Goal: Communication & Community: Participate in discussion

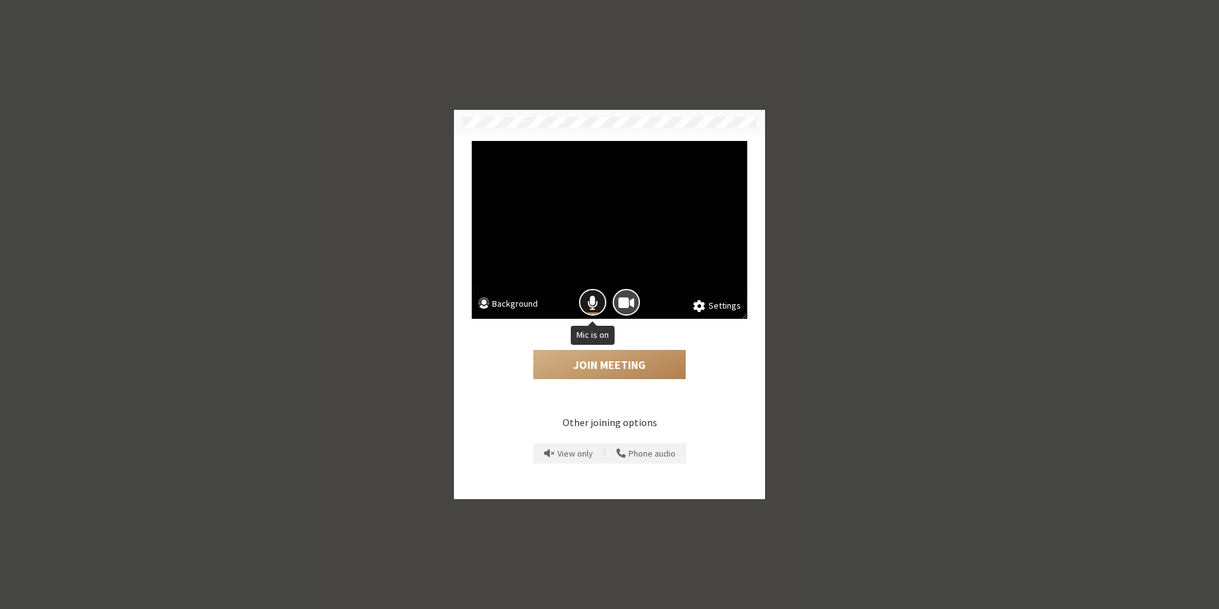
click at [591, 305] on span "Mic is on" at bounding box center [592, 302] width 11 height 17
click at [587, 363] on button "Join Meeting" at bounding box center [609, 364] width 152 height 29
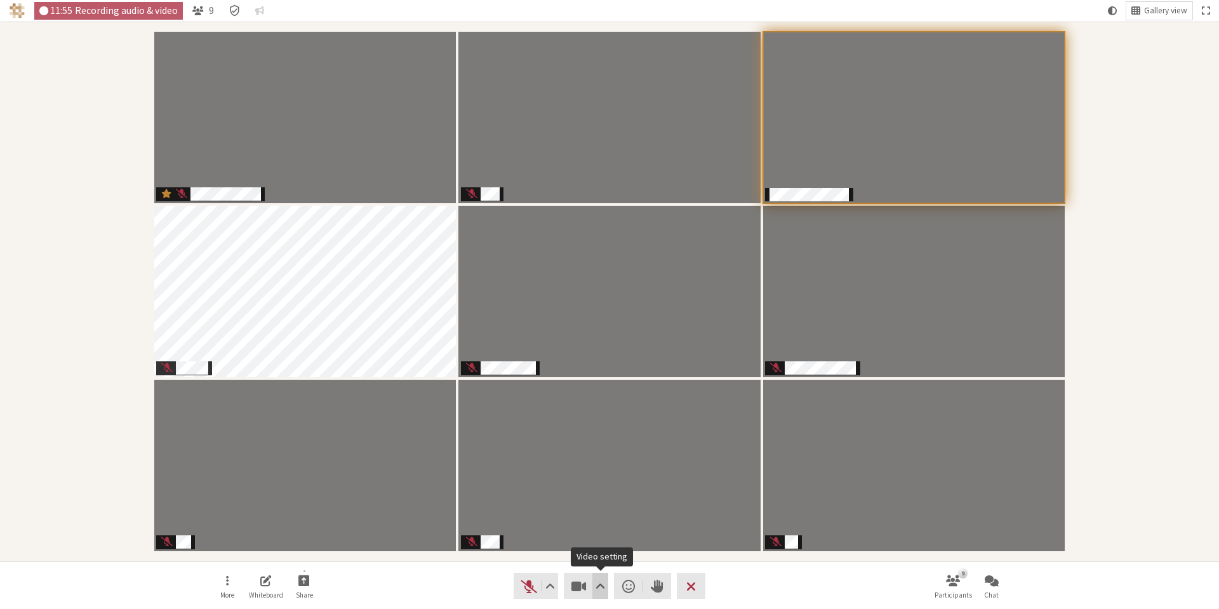
click at [596, 589] on span "Video setting" at bounding box center [601, 586] width 10 height 18
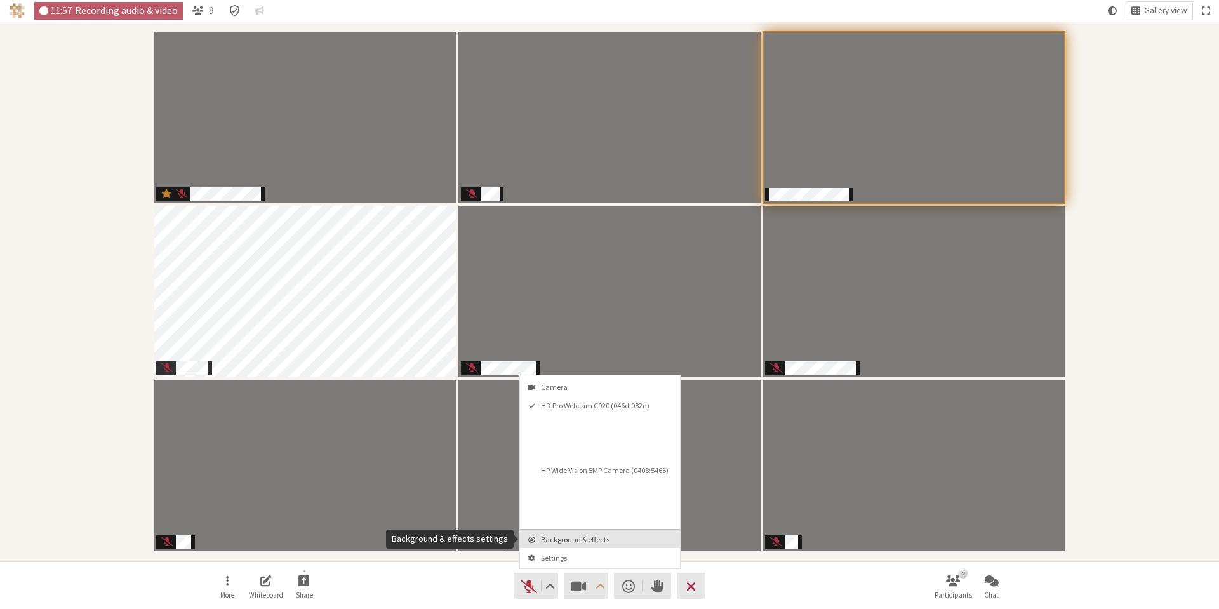
click at [571, 538] on span "Background & effects" at bounding box center [607, 539] width 133 height 8
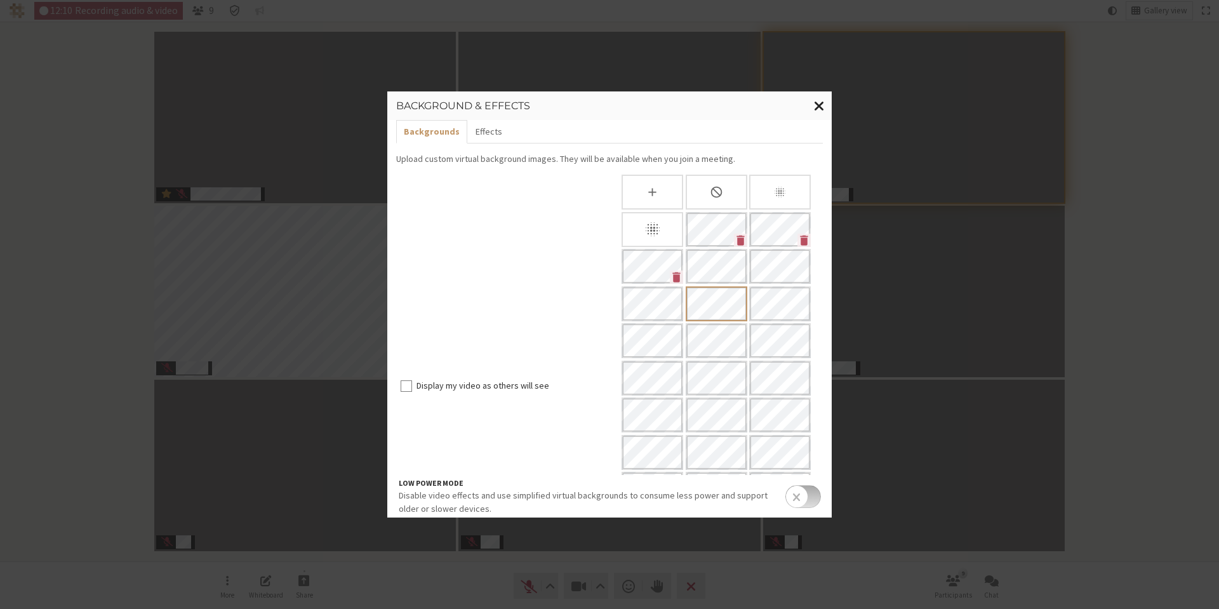
click at [817, 104] on span "Close modal" at bounding box center [819, 106] width 11 height 16
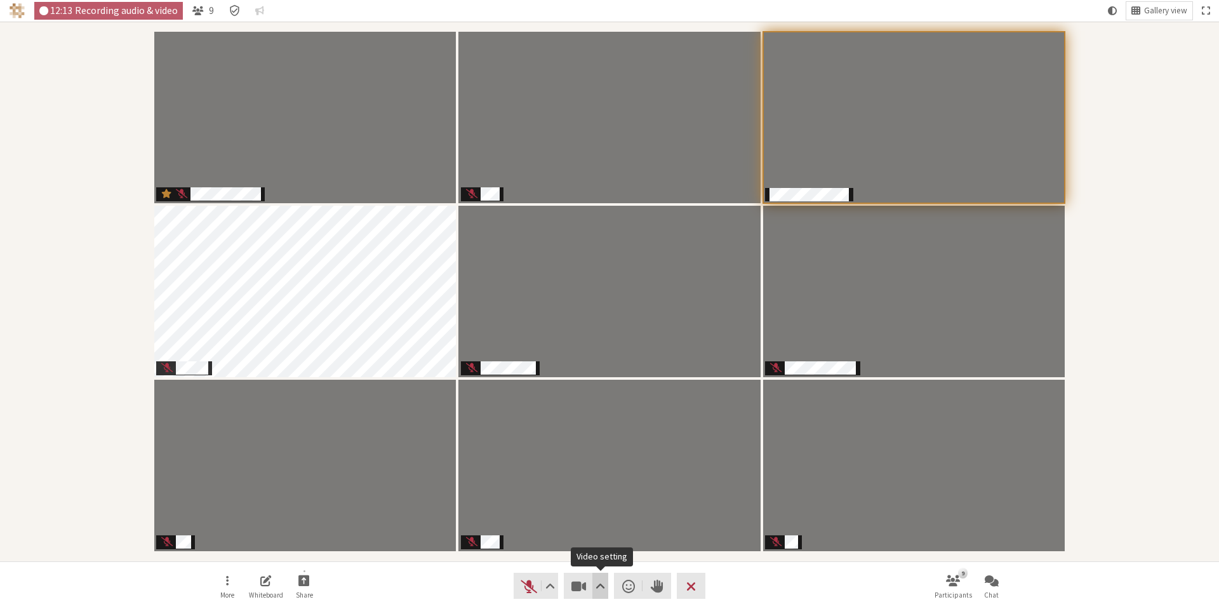
click at [599, 592] on span "Video setting" at bounding box center [601, 586] width 10 height 18
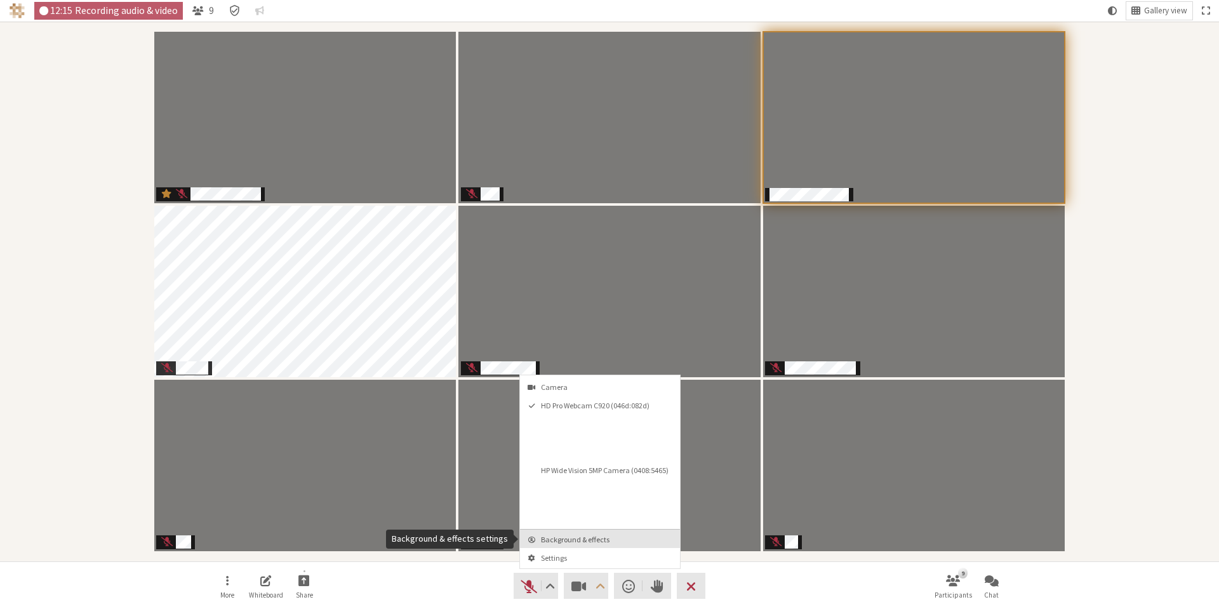
click at [574, 540] on span "Background & effects" at bounding box center [607, 539] width 133 height 8
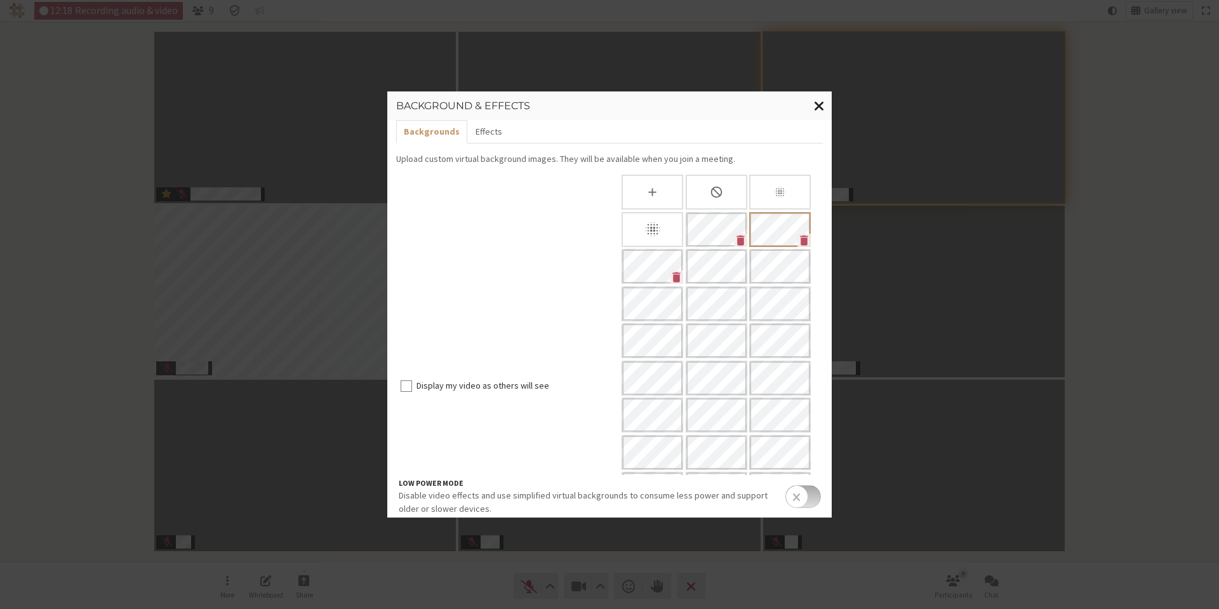
click at [817, 110] on span "Close modal" at bounding box center [819, 106] width 11 height 16
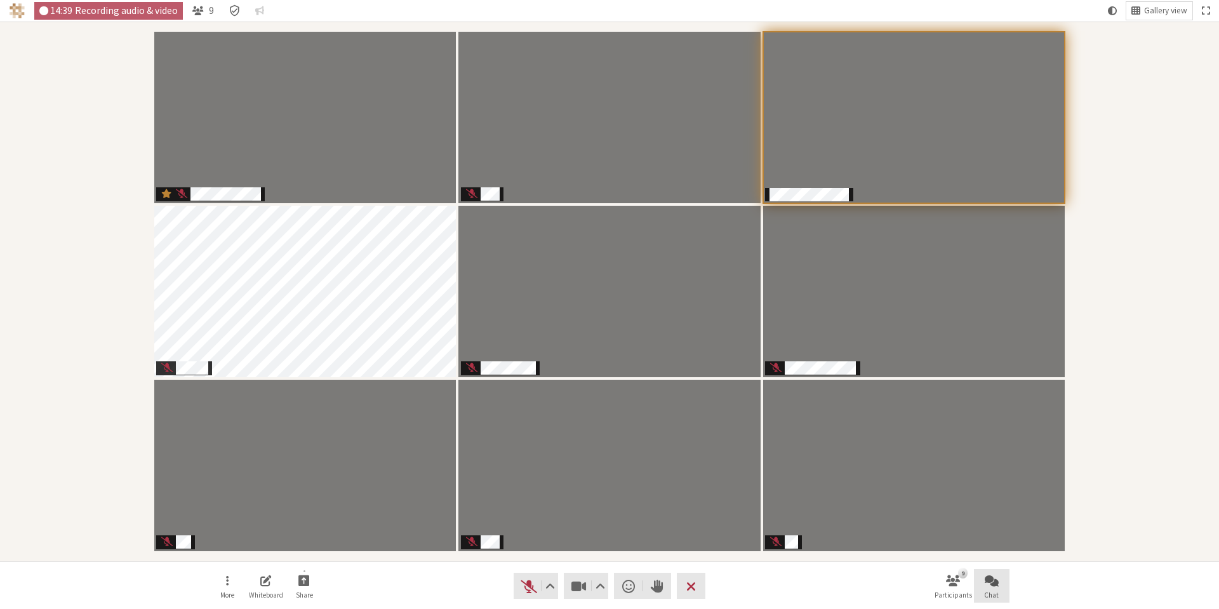
click at [983, 582] on button "Chat" at bounding box center [992, 586] width 36 height 34
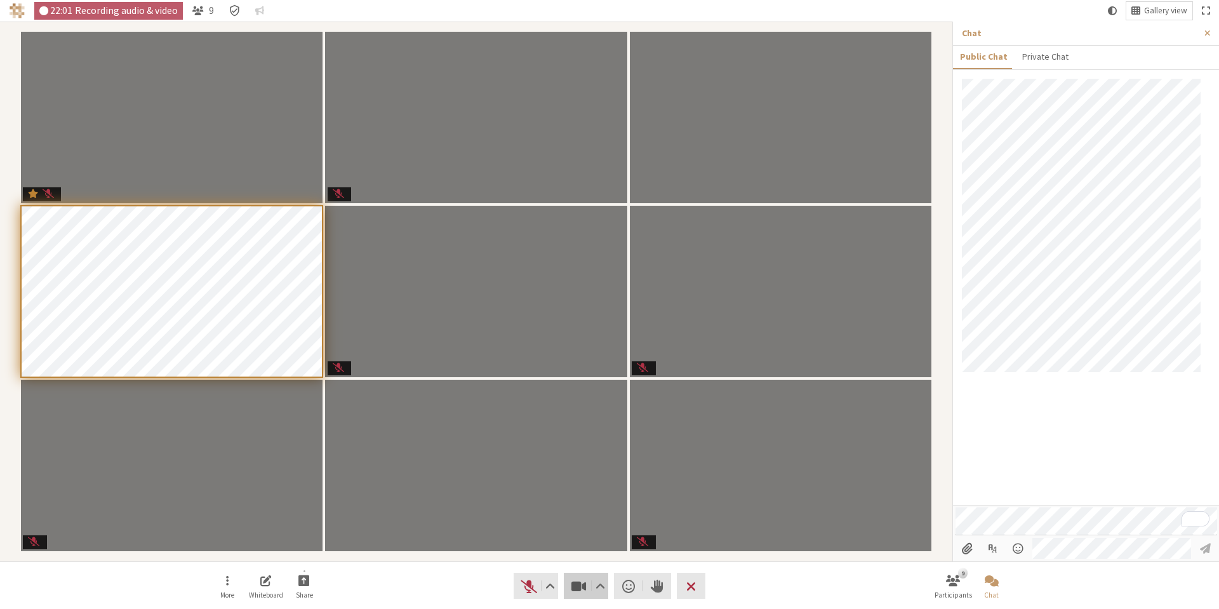
click at [575, 584] on span "Stop video (Alt+V)" at bounding box center [579, 586] width 18 height 18
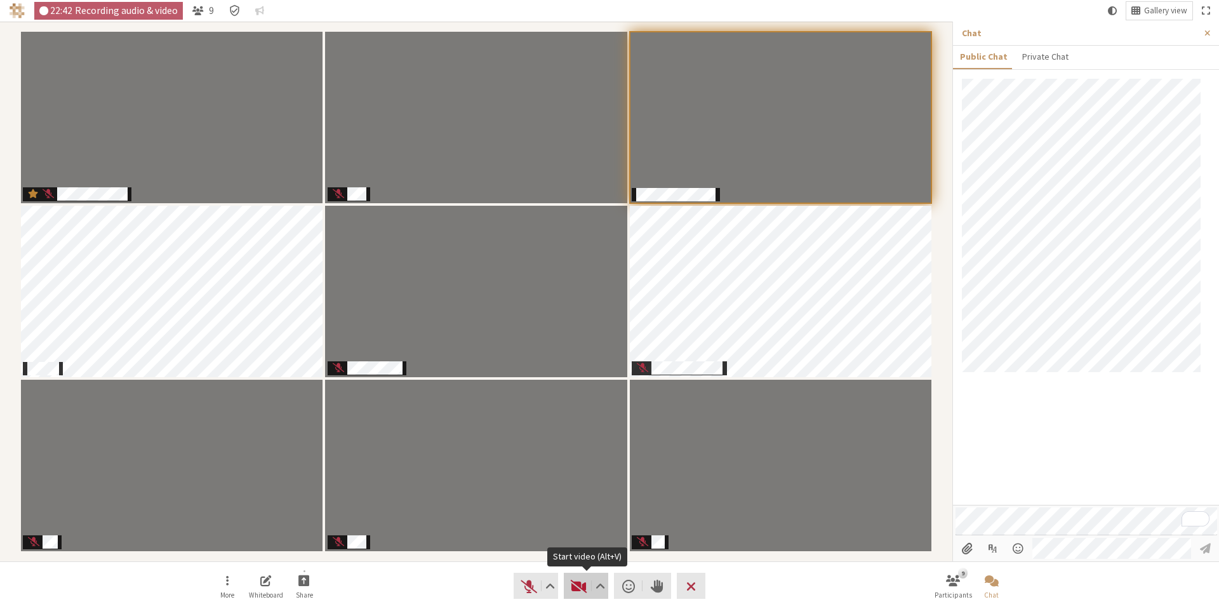
click at [577, 591] on span "Start video (Alt+V)" at bounding box center [579, 586] width 18 height 18
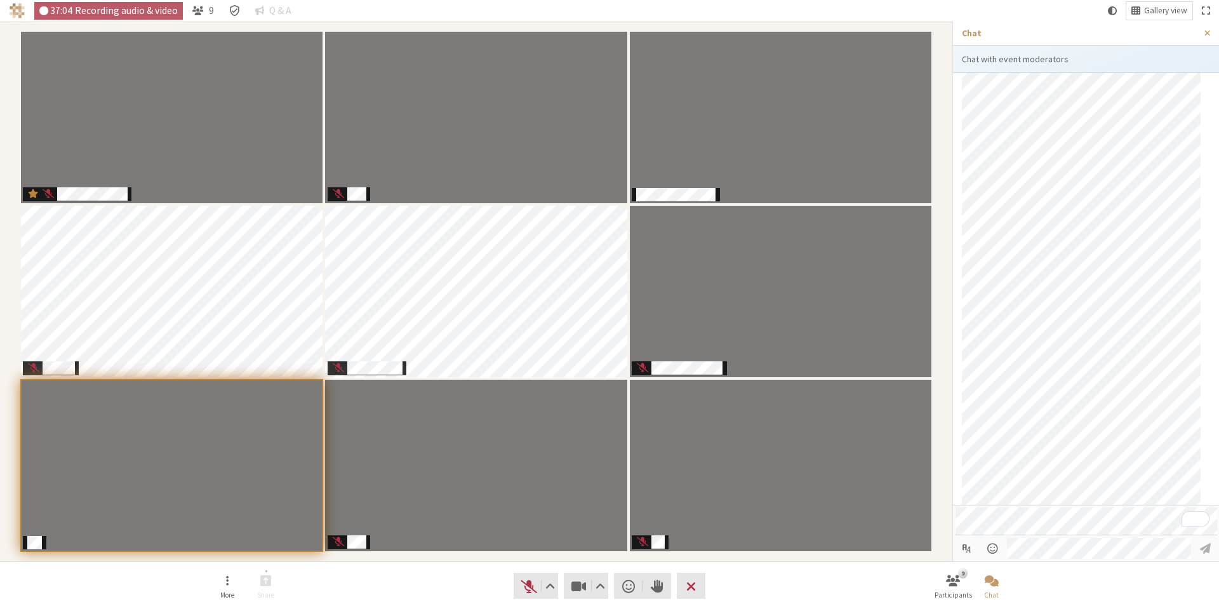
scroll to position [192, 0]
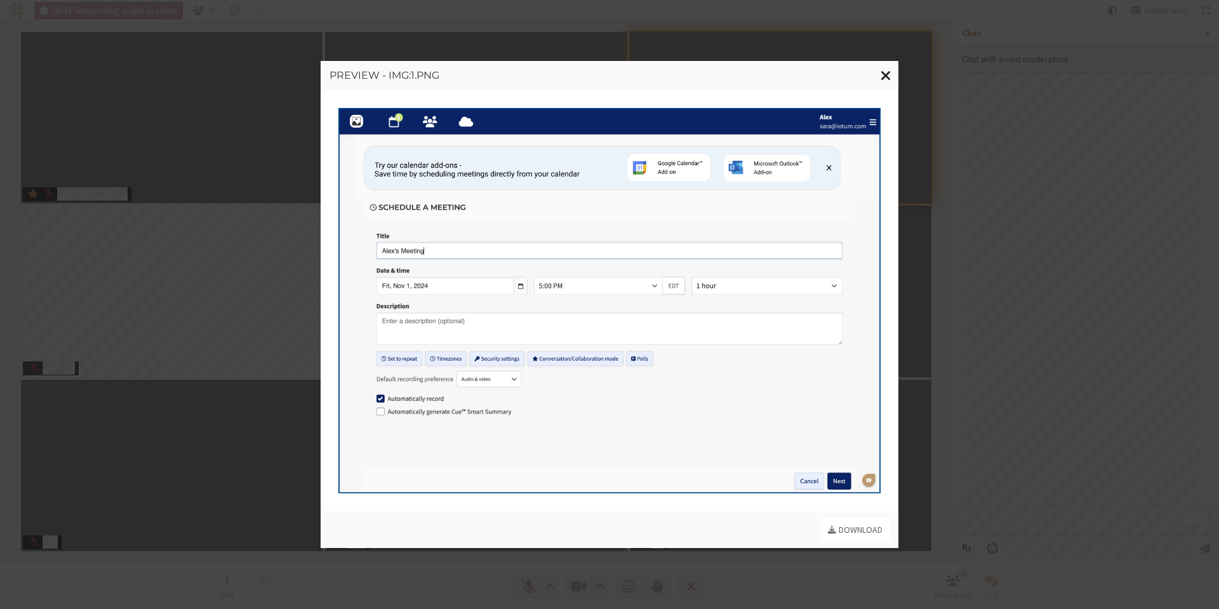
click at [890, 73] on span "Close modal" at bounding box center [886, 75] width 11 height 16
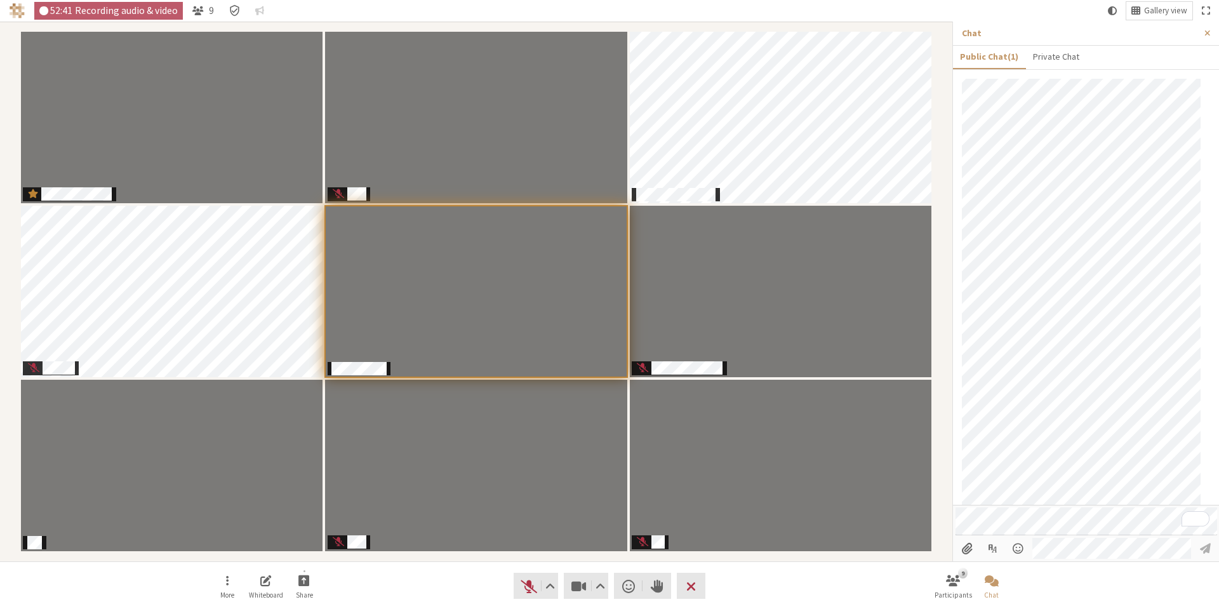
scroll to position [496, 0]
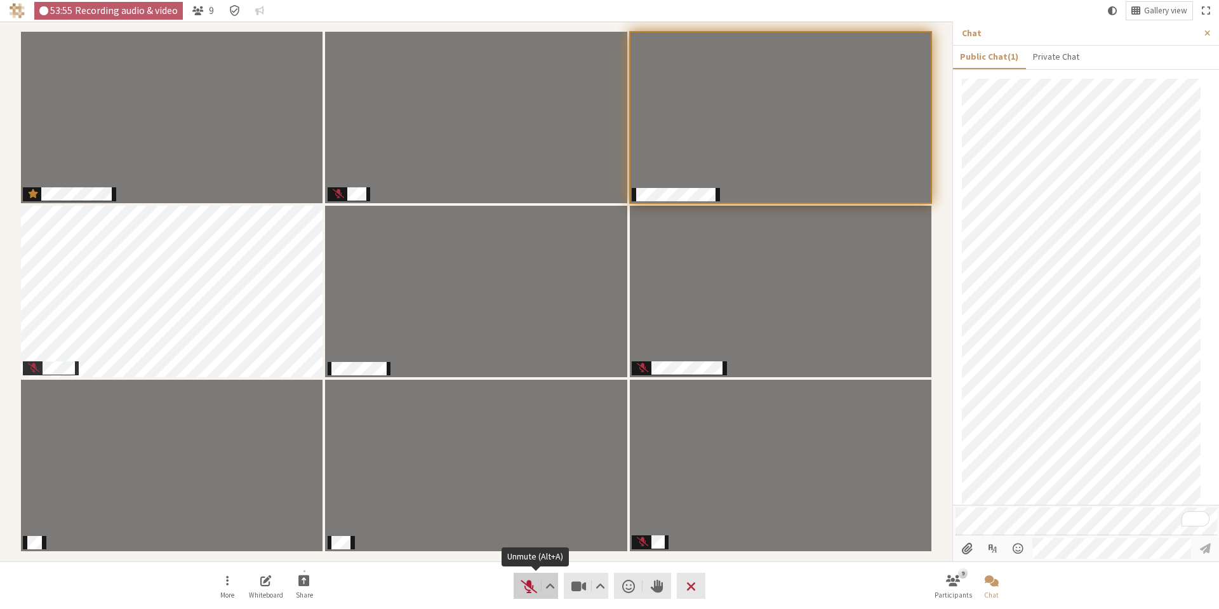
click at [531, 585] on span "Unmute (Alt+A)" at bounding box center [529, 586] width 18 height 18
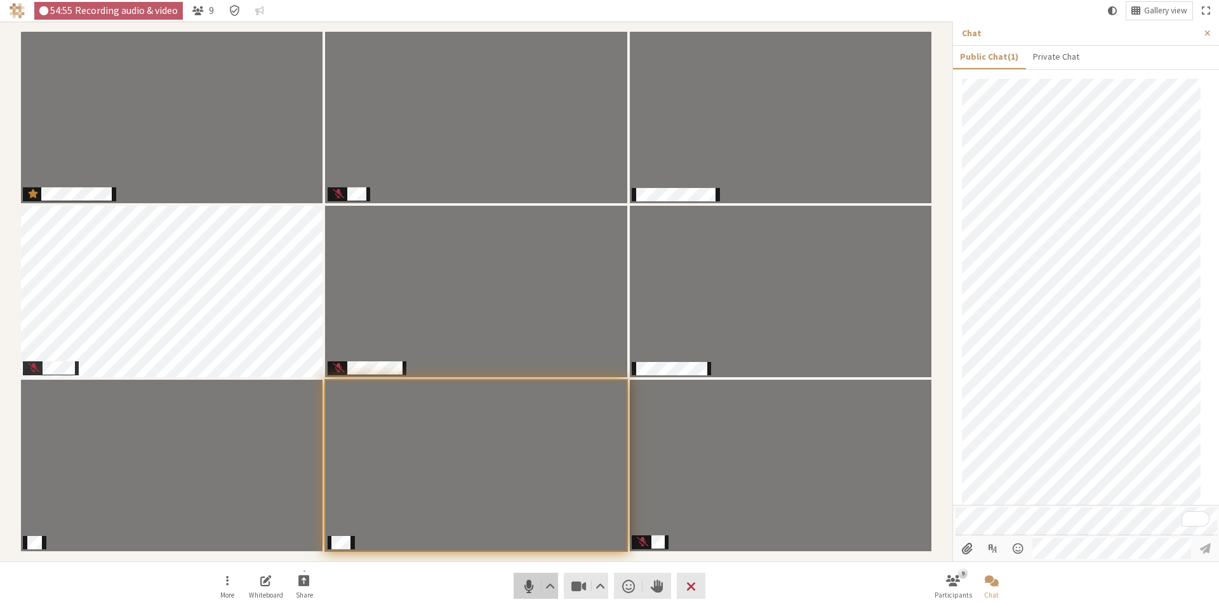
click at [531, 585] on span "Mute (Alt+A)" at bounding box center [529, 586] width 18 height 18
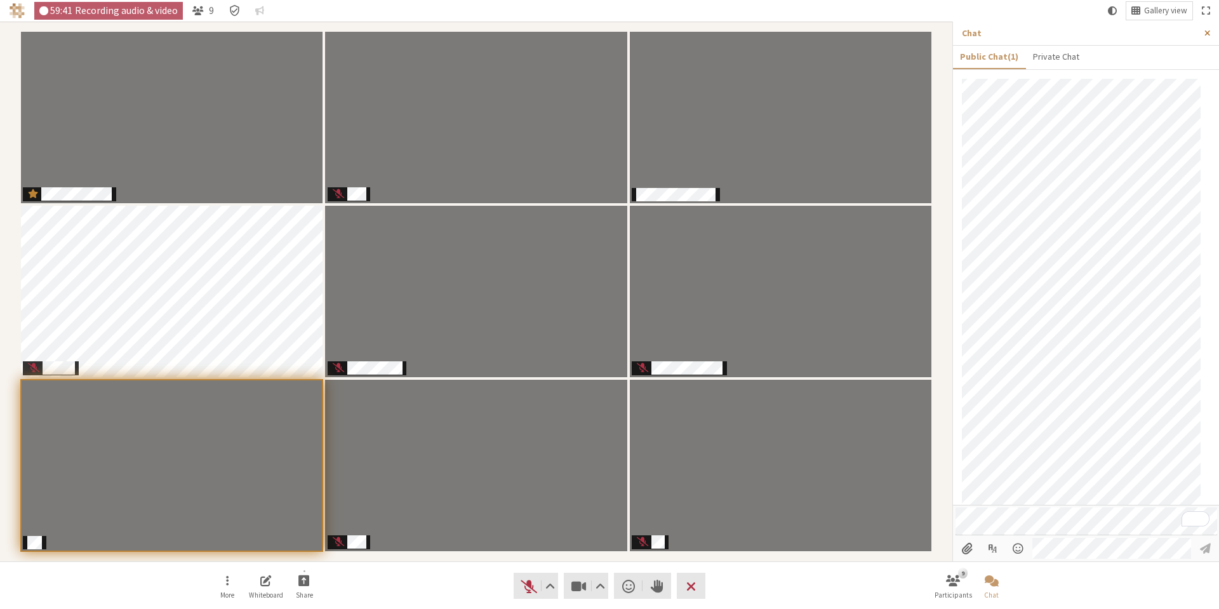
click at [1206, 37] on span "Close sidebar" at bounding box center [1208, 34] width 6 height 10
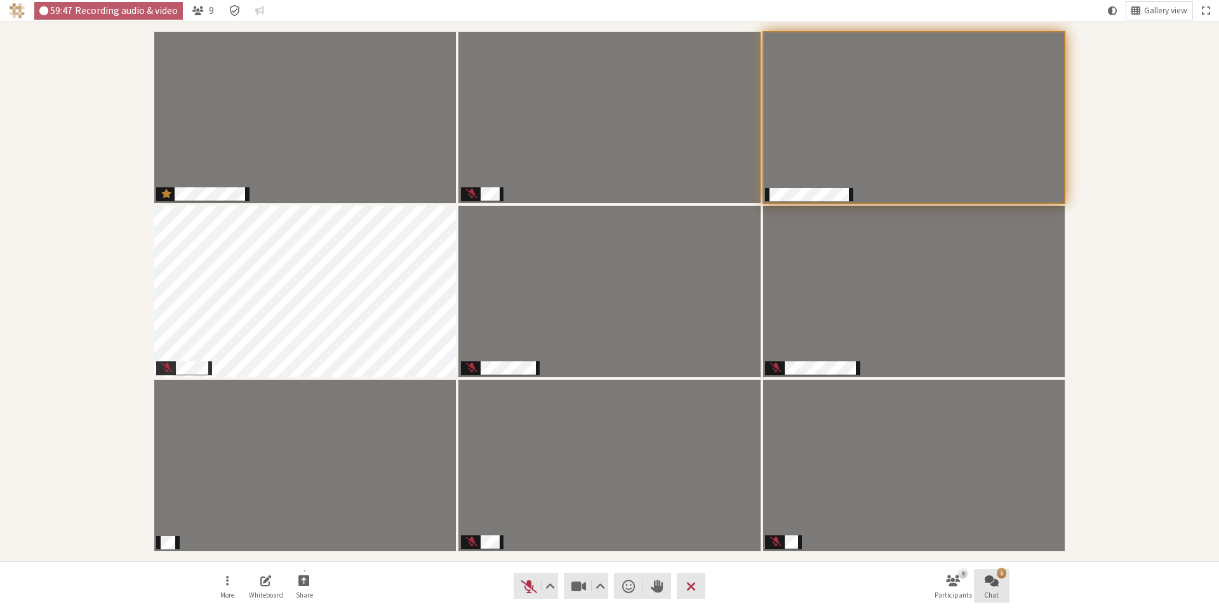
click at [999, 582] on button "1 Chat" at bounding box center [992, 586] width 36 height 34
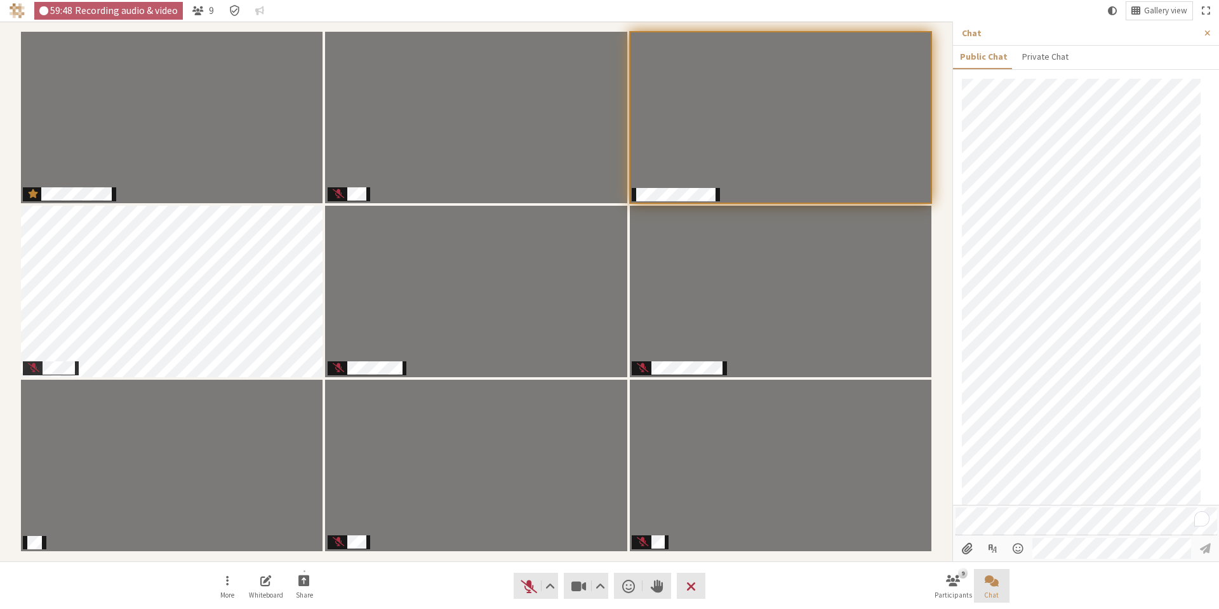
scroll to position [744, 0]
click at [999, 582] on button "Chat" at bounding box center [992, 586] width 36 height 34
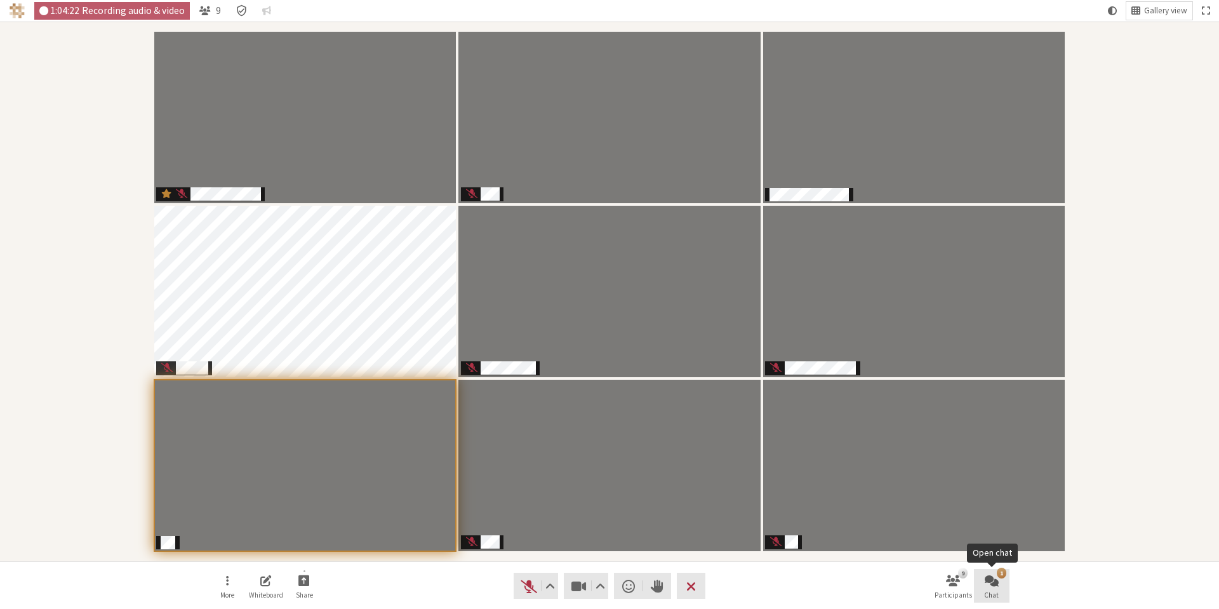
click at [997, 592] on span "Chat" at bounding box center [991, 595] width 15 height 8
